Goal: Information Seeking & Learning: Learn about a topic

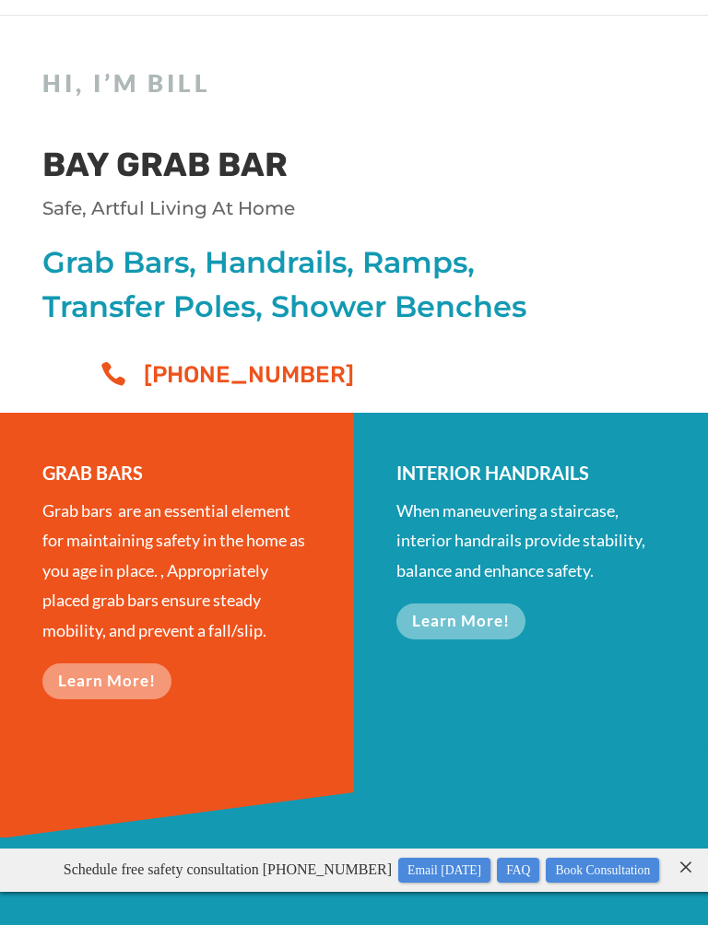
scroll to position [60, 0]
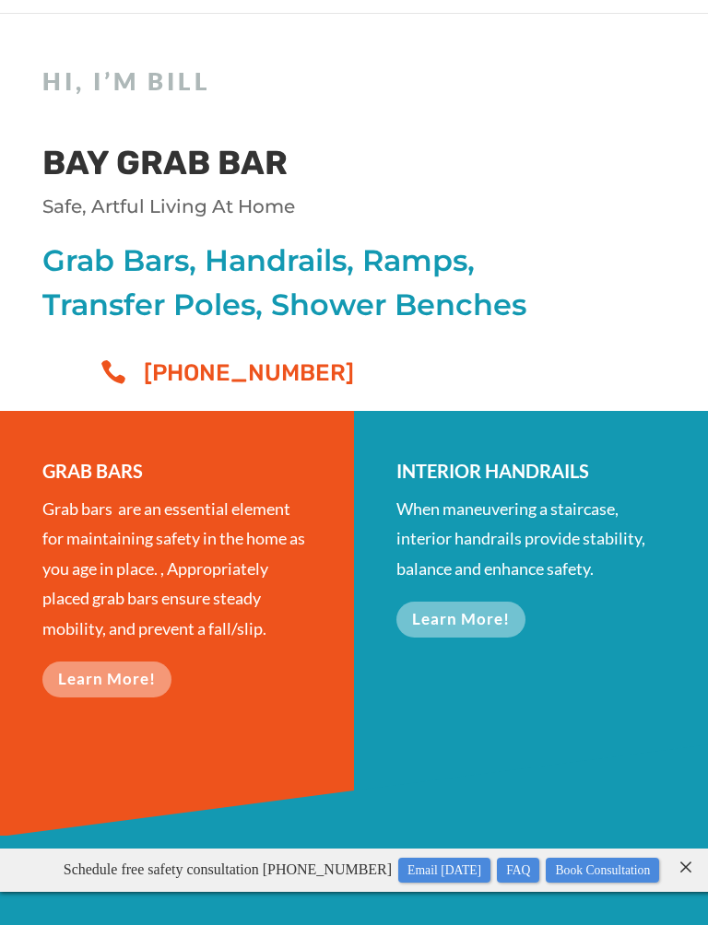
click at [142, 675] on link "Learn More!" at bounding box center [106, 680] width 129 height 36
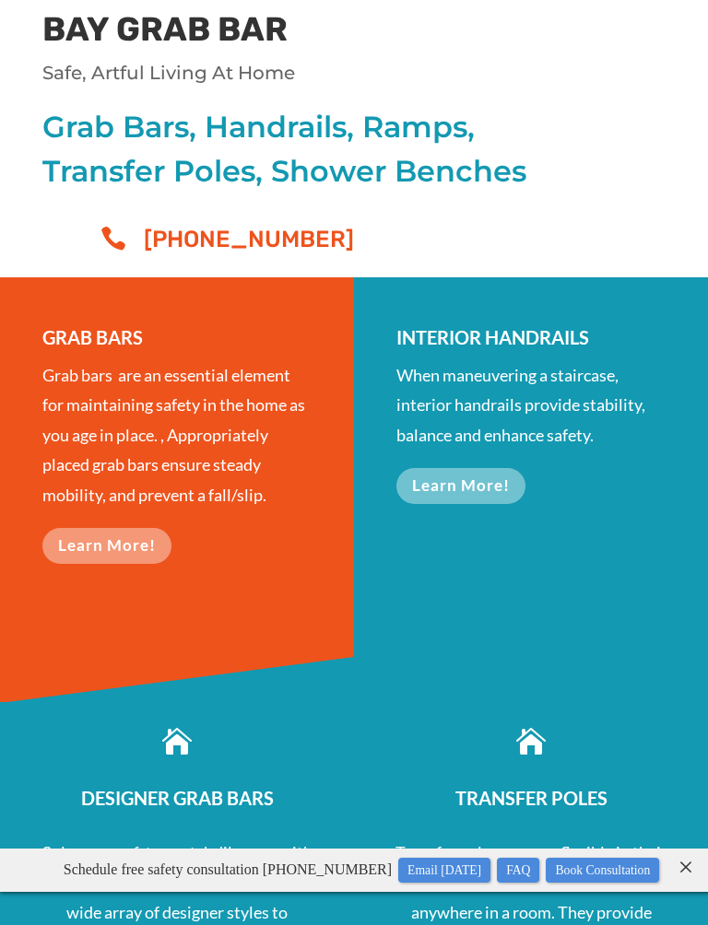
scroll to position [200, 0]
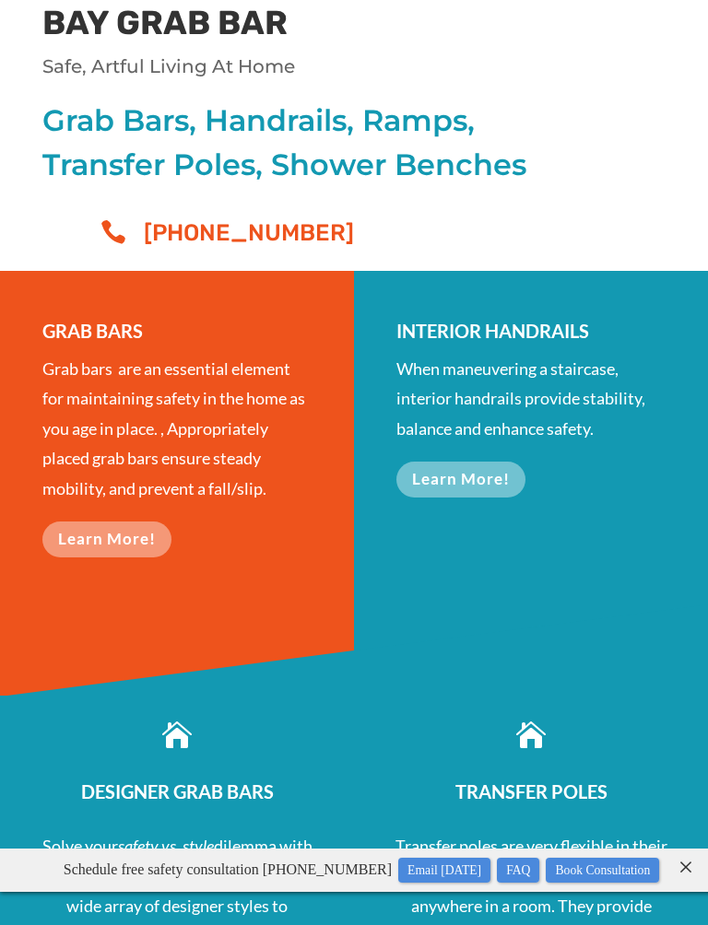
click at [475, 474] on link "Learn More!" at bounding box center [460, 480] width 129 height 36
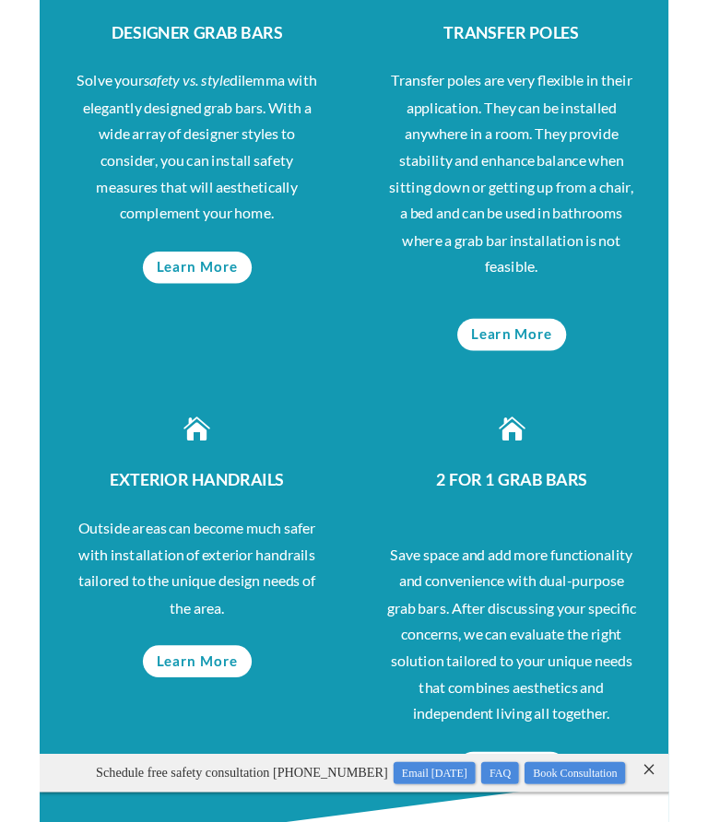
scroll to position [957, 0]
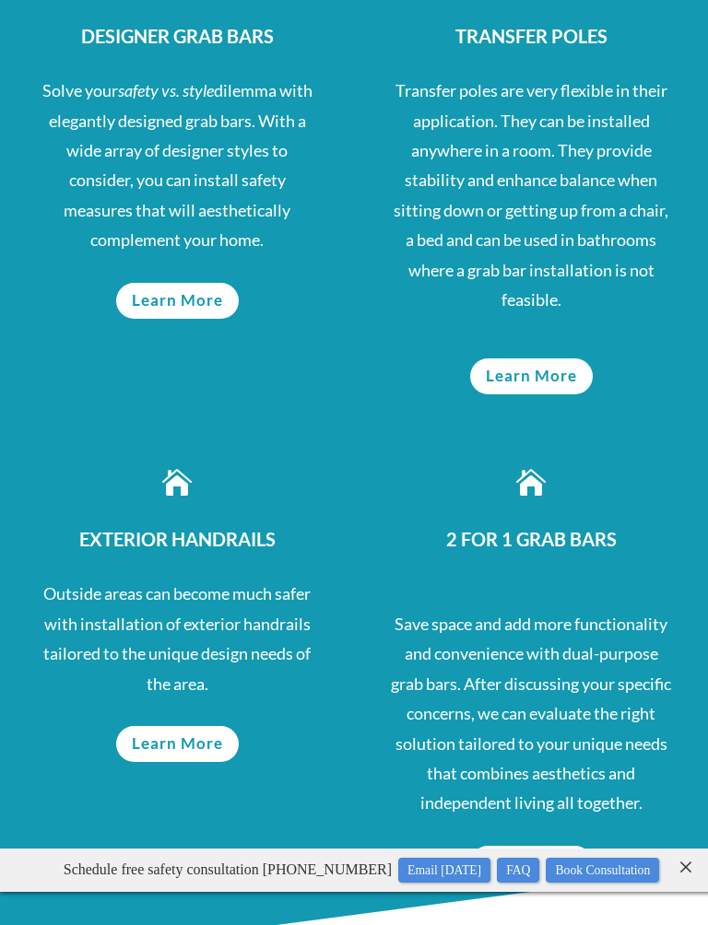
click at [197, 739] on link "Learn More" at bounding box center [177, 744] width 123 height 36
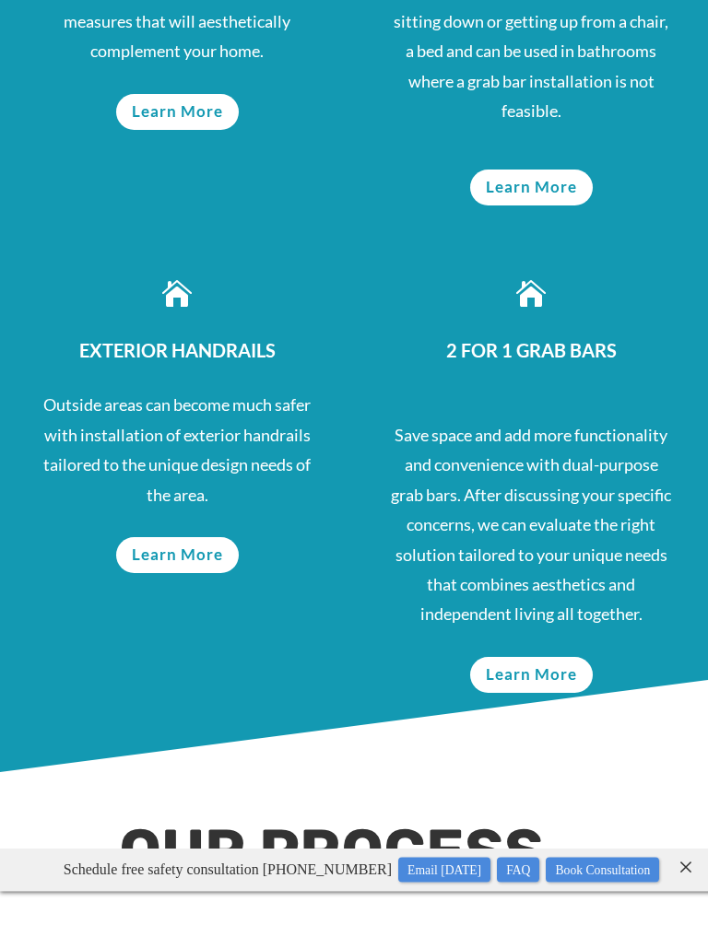
scroll to position [1159, 0]
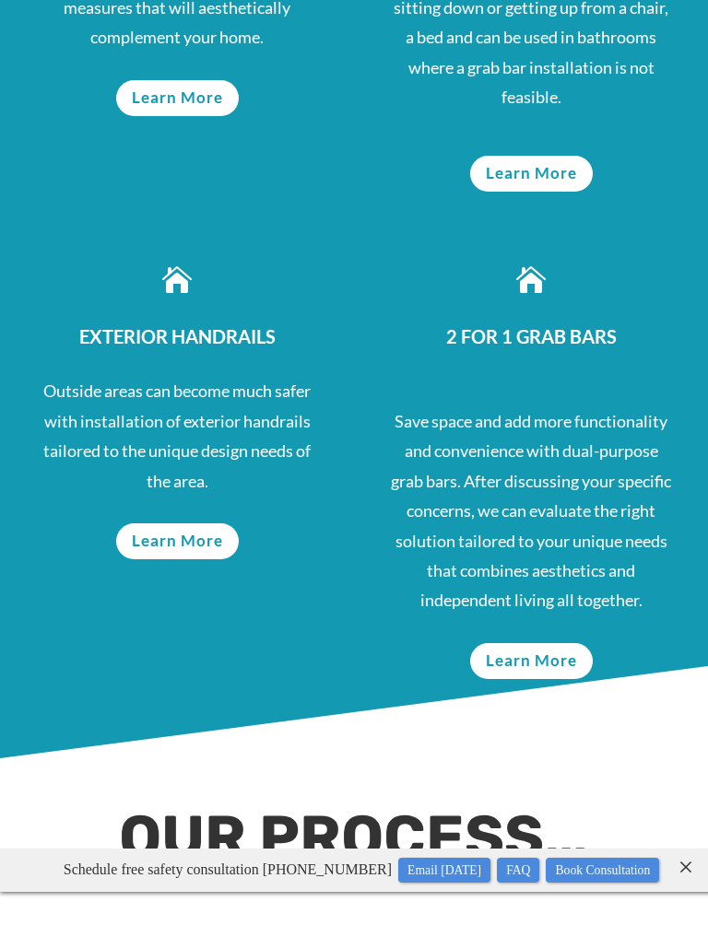
click at [552, 643] on link "Learn More" at bounding box center [531, 661] width 123 height 36
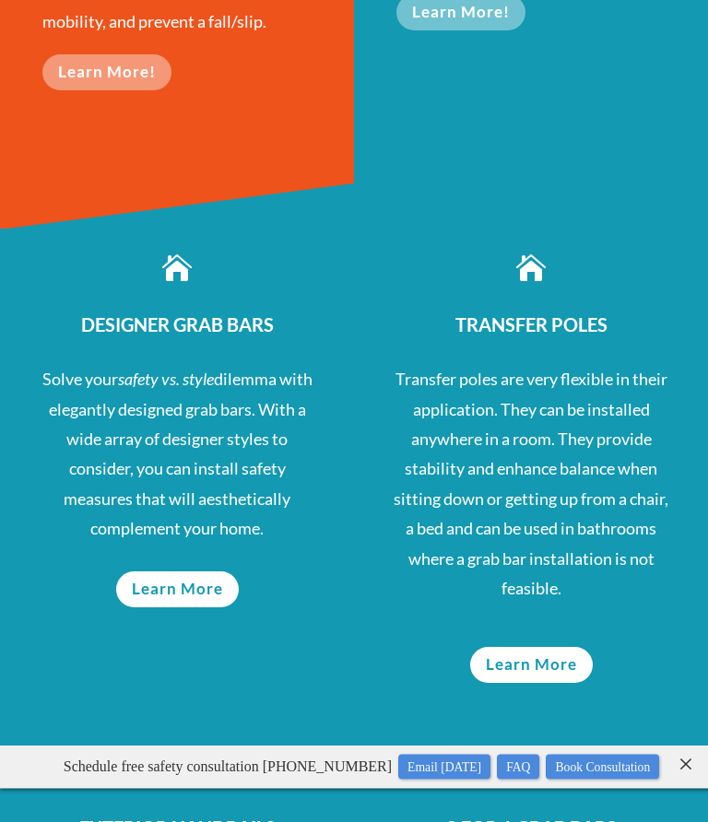
scroll to position [670, 0]
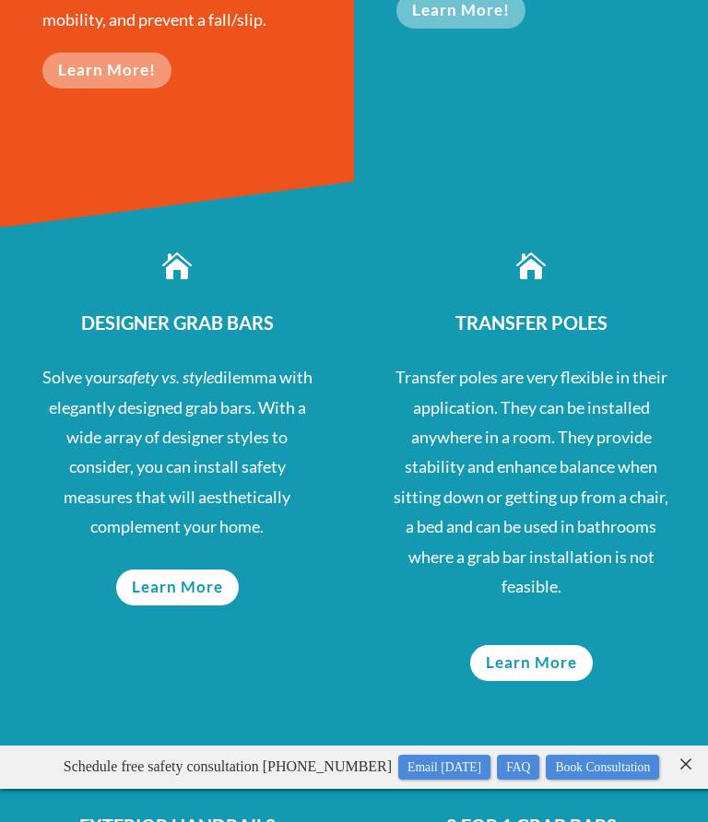
click at [169, 570] on link "Learn More" at bounding box center [177, 587] width 123 height 36
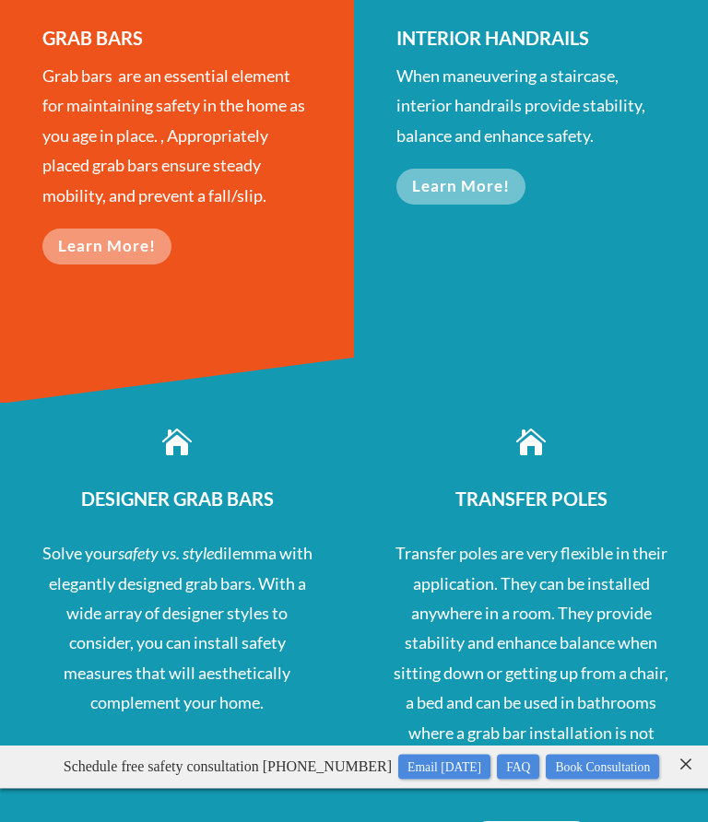
scroll to position [0, 0]
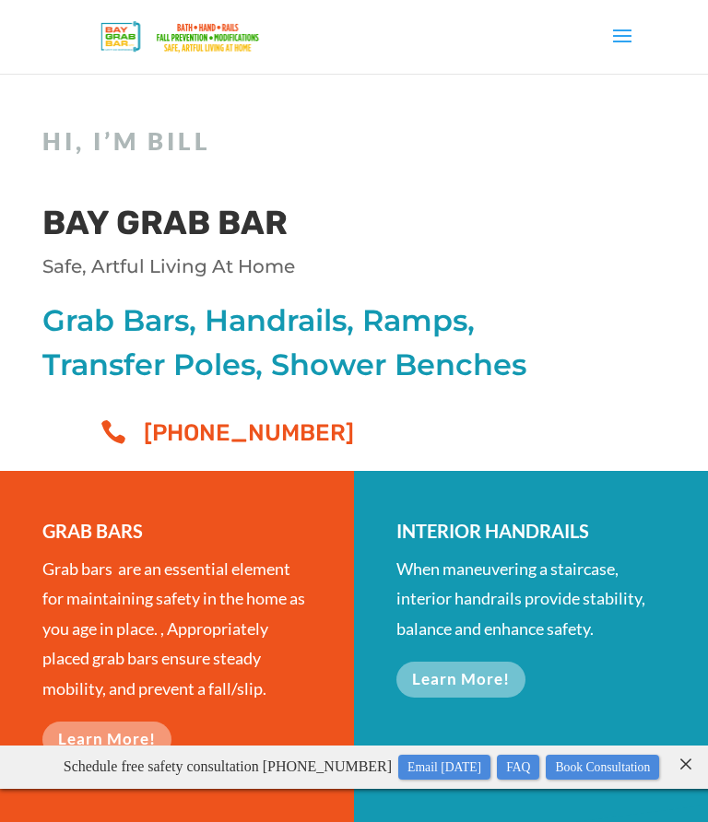
click at [621, 26] on span at bounding box center [621, 48] width 29 height 52
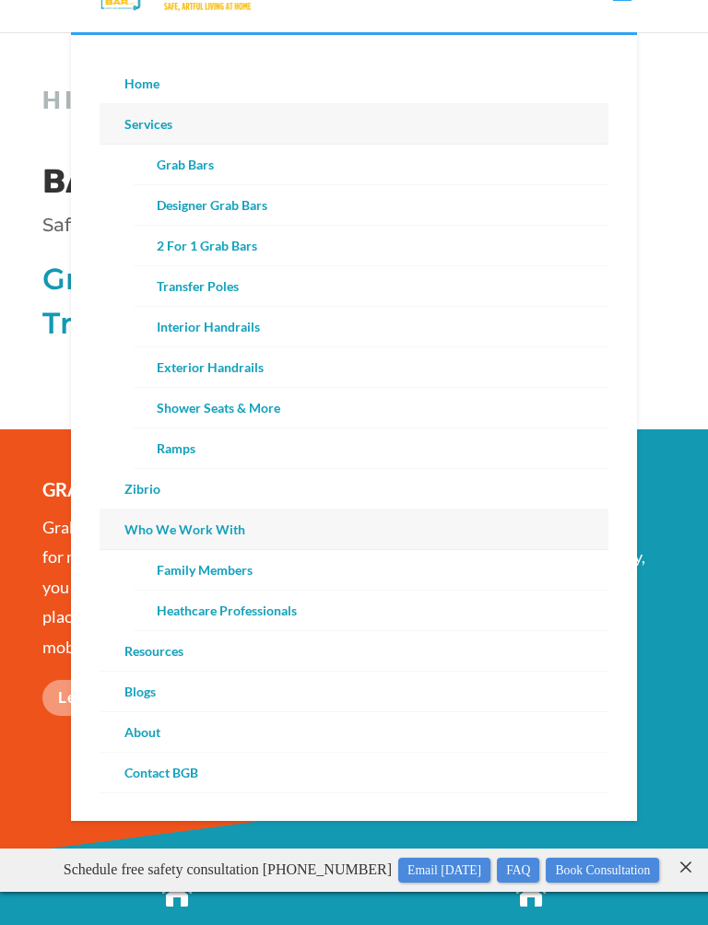
scroll to position [42, 0]
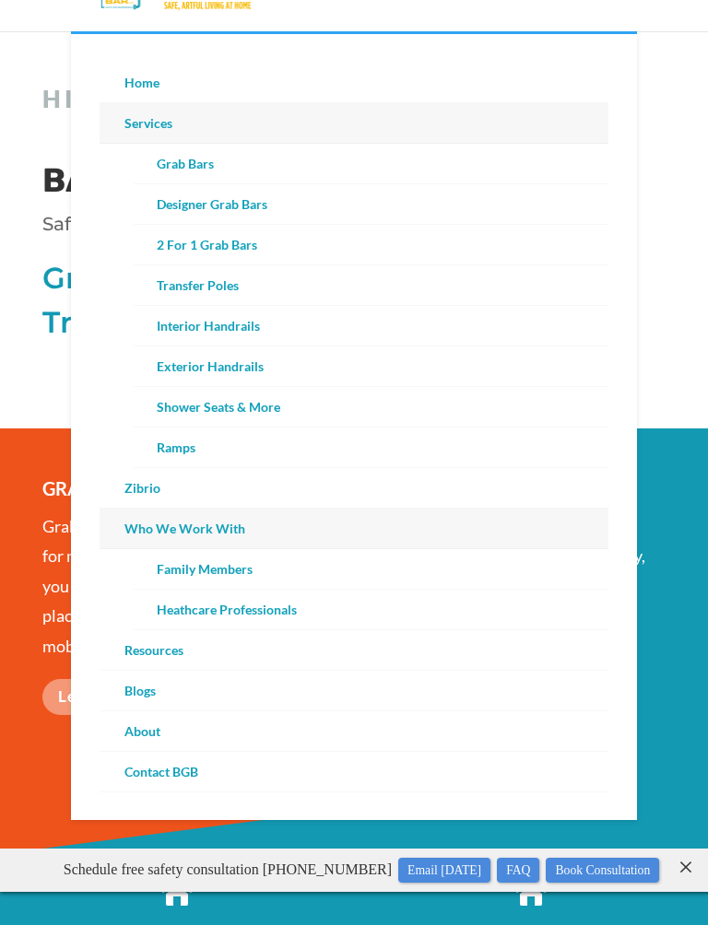
click at [160, 732] on link "About" at bounding box center [355, 731] width 510 height 41
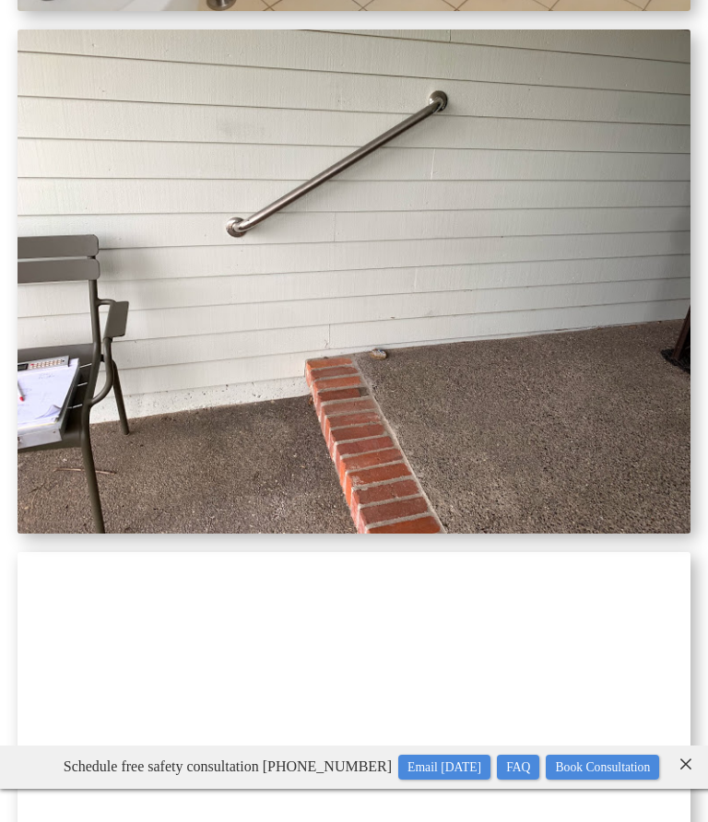
scroll to position [12393, 0]
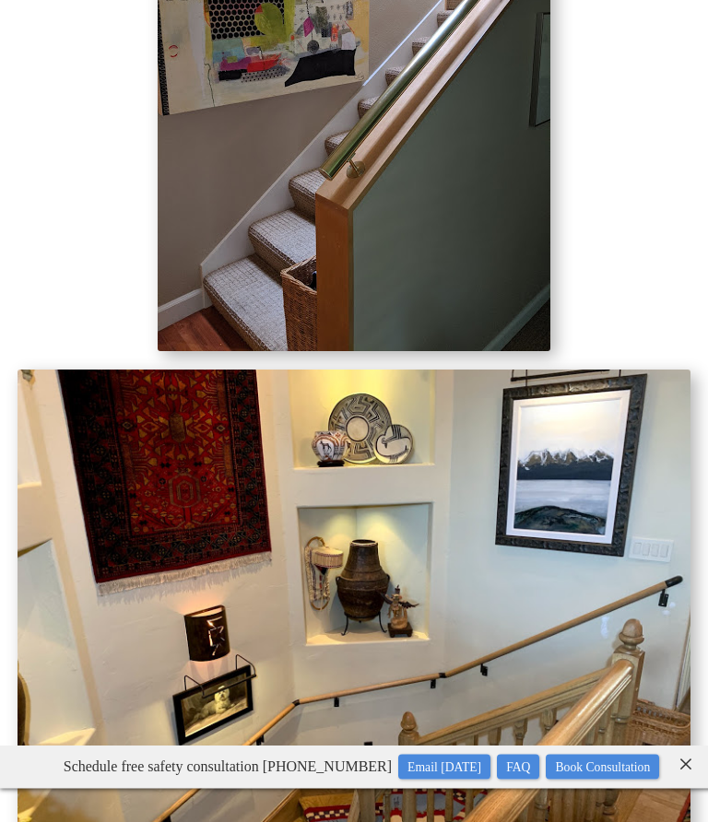
scroll to position [13680, 0]
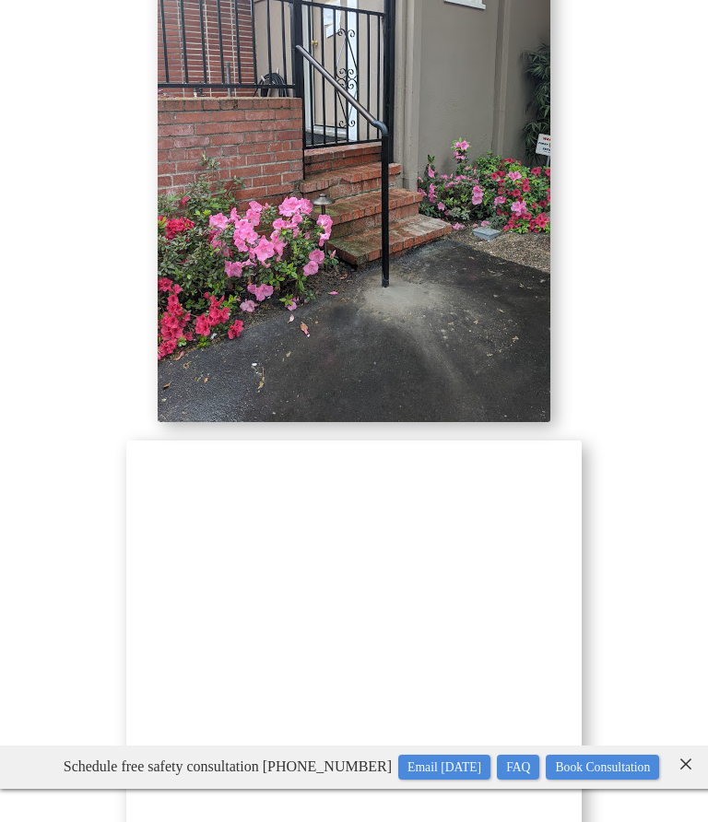
scroll to position [3974, 0]
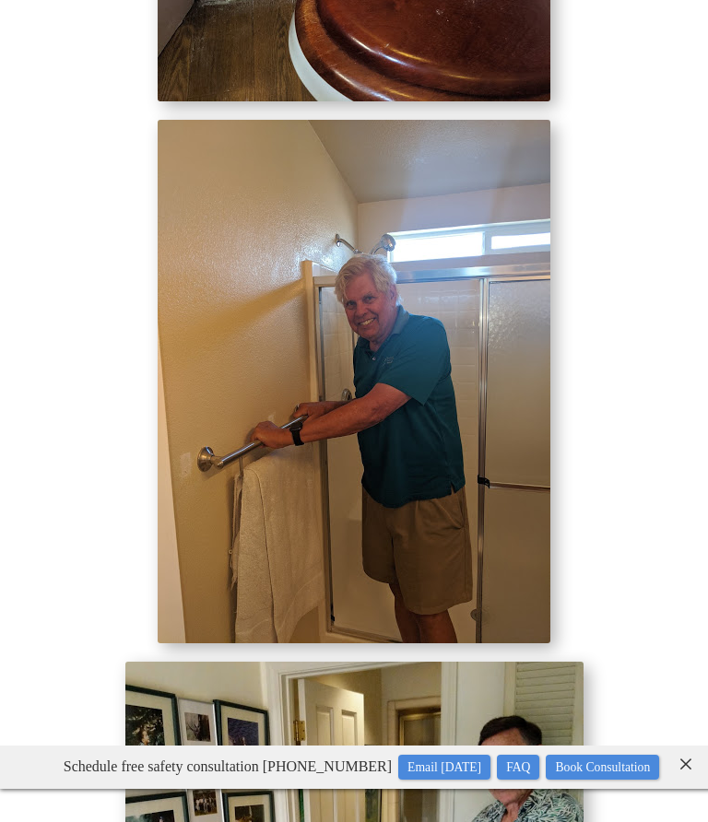
scroll to position [12201, 0]
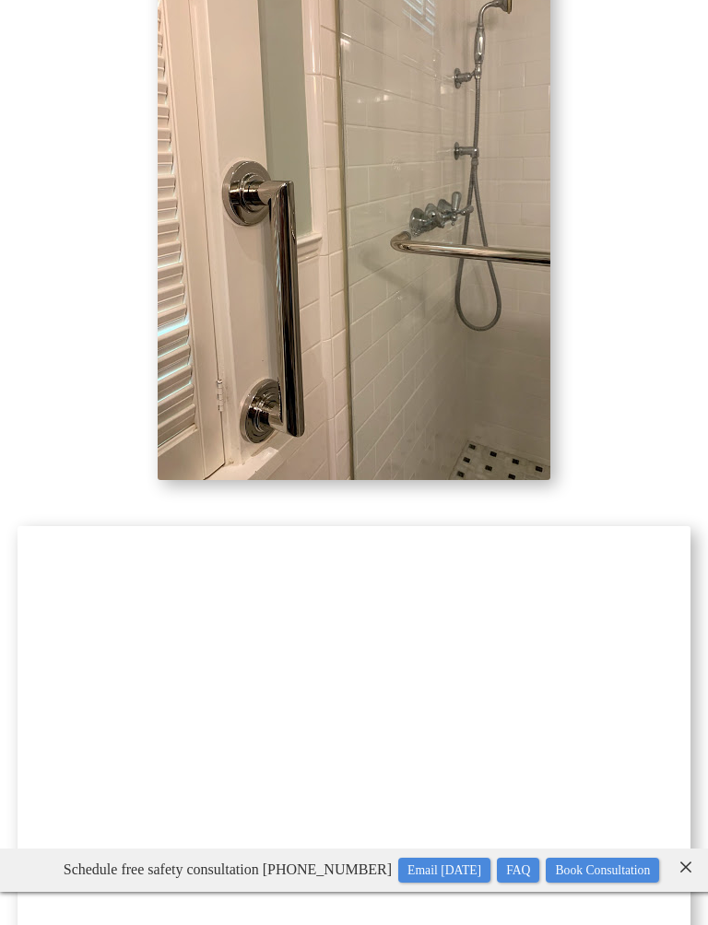
scroll to position [4771, 0]
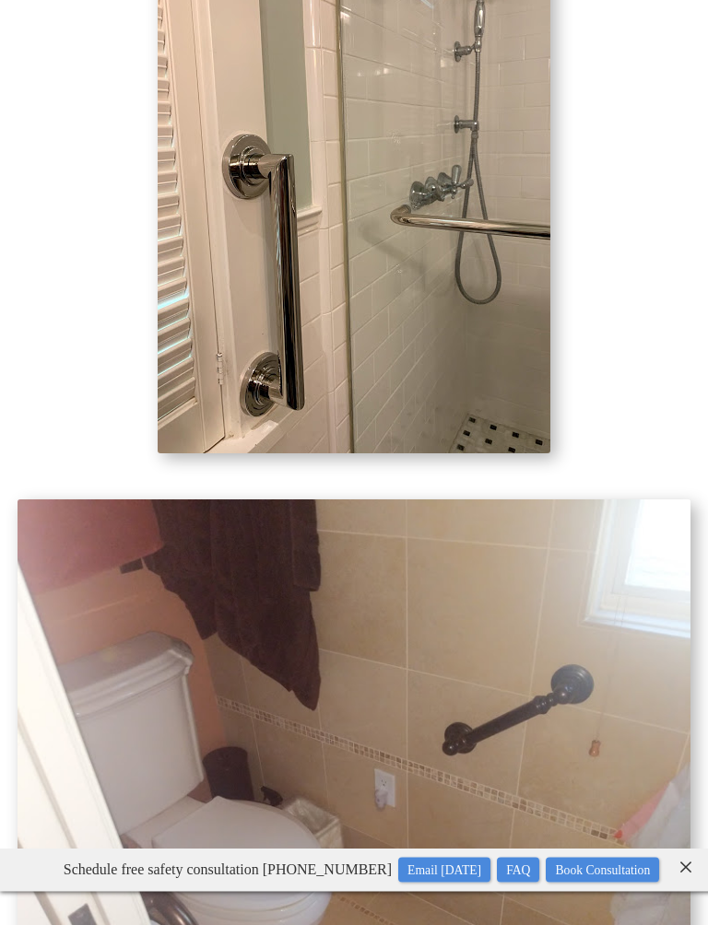
click at [680, 630] on img at bounding box center [354, 752] width 673 height 504
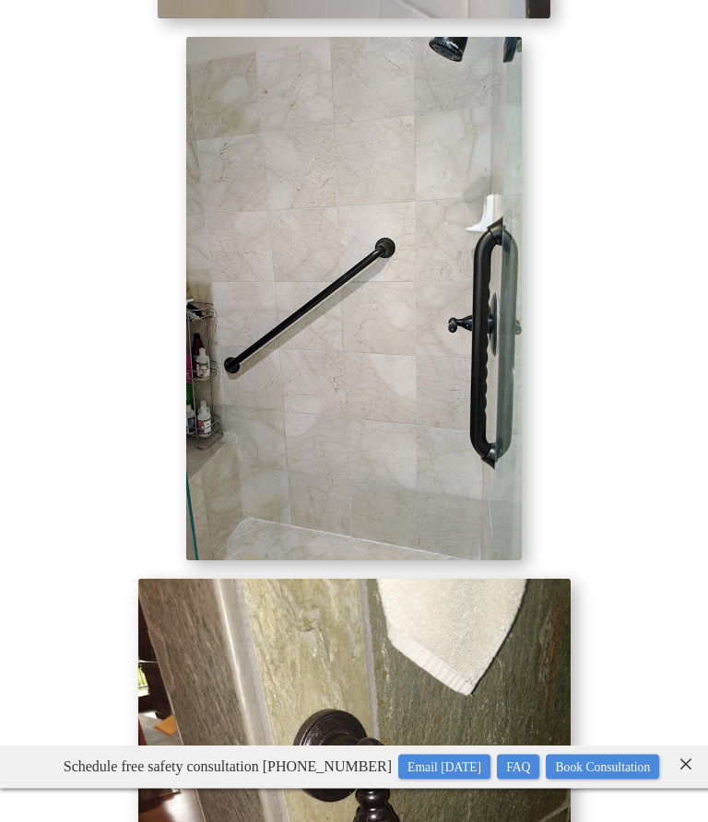
scroll to position [11838, 0]
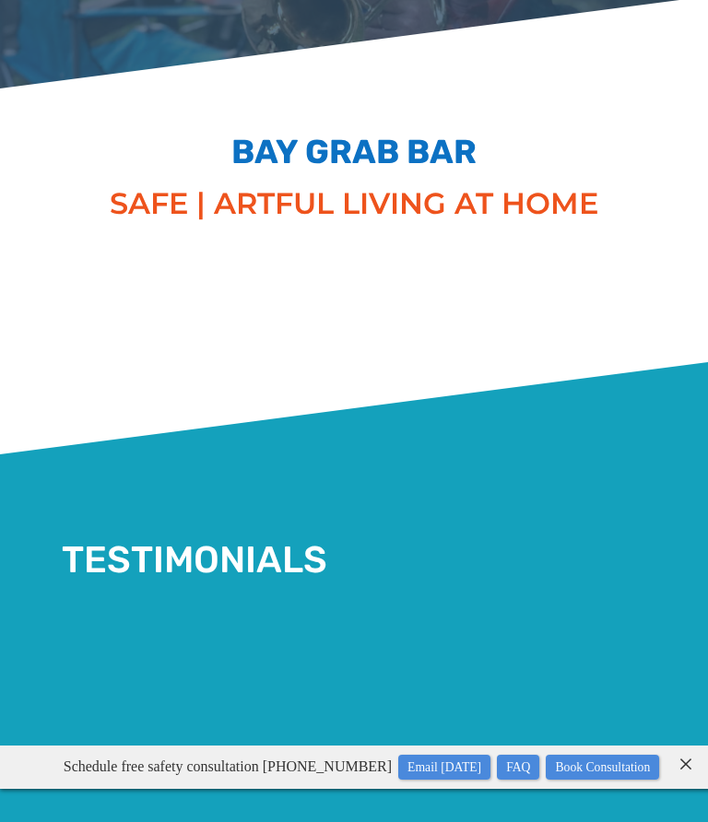
scroll to position [354, 0]
